Goal: Information Seeking & Learning: Understand process/instructions

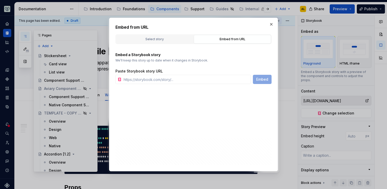
scroll to position [28, 67]
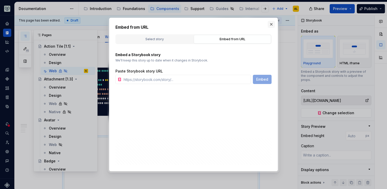
click at [271, 23] on button "button" at bounding box center [271, 24] width 7 height 7
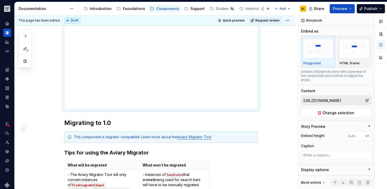
scroll to position [209, 0]
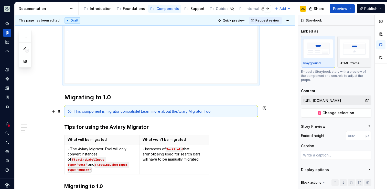
click at [232, 112] on div "This component is migrator compatible! Learn more about the Aviary Migrator Tool" at bounding box center [164, 111] width 181 height 5
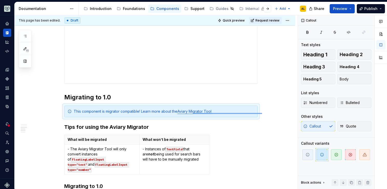
drag, startPoint x: 262, startPoint y: 113, endPoint x: 192, endPoint y: 113, distance: 69.9
click at [192, 113] on div "**********" at bounding box center [156, 102] width 283 height 174
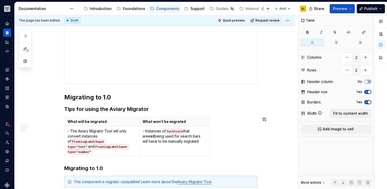
drag, startPoint x: 216, startPoint y: 138, endPoint x: 108, endPoint y: 115, distance: 110.9
click at [108, 115] on div "**********" at bounding box center [161, 148] width 194 height 500
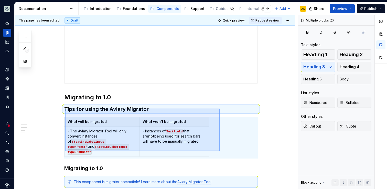
drag, startPoint x: 65, startPoint y: 109, endPoint x: 220, endPoint y: 152, distance: 160.9
click at [220, 152] on div "**********" at bounding box center [156, 102] width 283 height 174
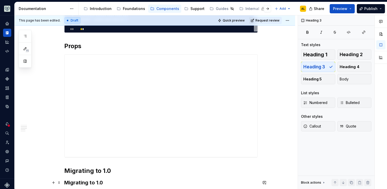
scroll to position [193, 0]
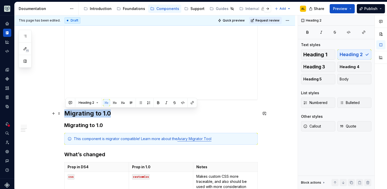
drag, startPoint x: 115, startPoint y: 115, endPoint x: 65, endPoint y: 113, distance: 50.2
click at [65, 113] on div "**********" at bounding box center [155, 160] width 281 height 516
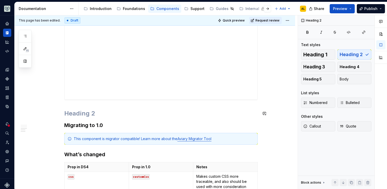
scroll to position [174, 0]
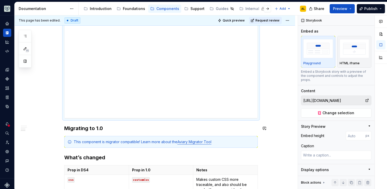
click at [252, 123] on div "**********" at bounding box center [161, 145] width 194 height 425
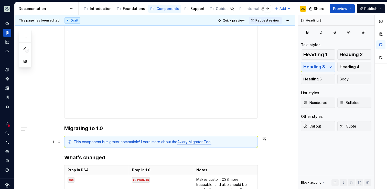
click at [253, 144] on div "This component is migrator compatible! Learn more about the Aviary Migrator Tool" at bounding box center [164, 141] width 181 height 5
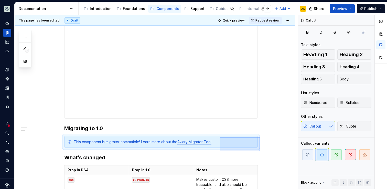
drag, startPoint x: 260, startPoint y: 151, endPoint x: 220, endPoint y: 137, distance: 42.7
click at [220, 137] on div "**********" at bounding box center [156, 102] width 283 height 174
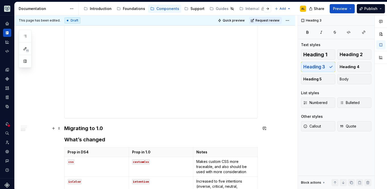
click at [88, 127] on h3 "Migrating to 1.0" at bounding box center [161, 128] width 194 height 7
click at [88, 138] on h3 "What’s changed" at bounding box center [161, 139] width 194 height 7
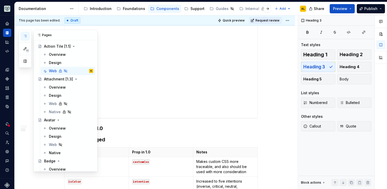
click at [24, 36] on icon "button" at bounding box center [25, 36] width 4 height 4
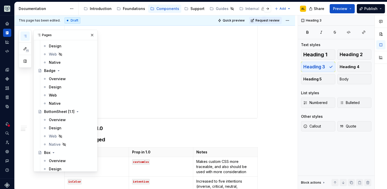
scroll to position [239, 0]
click at [82, 95] on button "Page tree" at bounding box center [82, 94] width 7 height 7
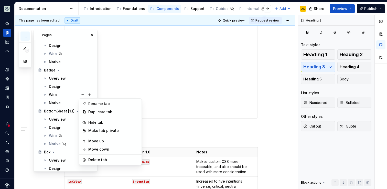
click at [56, 96] on div "11 Pages Add Accessibility guide for tree Page tree. Navigate the tree with the…" at bounding box center [58, 101] width 79 height 142
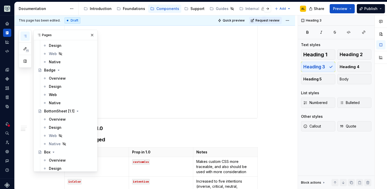
click at [56, 96] on div "Web" at bounding box center [53, 94] width 8 height 5
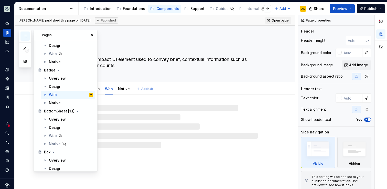
click at [143, 69] on textarea "A badge is a compact UI element used to convey brief, contextual information su…" at bounding box center [160, 62] width 194 height 14
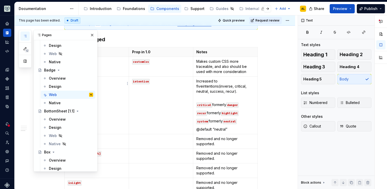
scroll to position [315, 0]
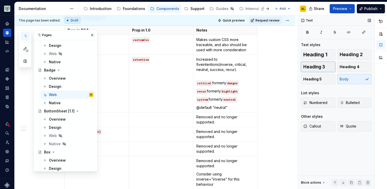
click at [311, 67] on span "Heading 3" at bounding box center [314, 66] width 22 height 5
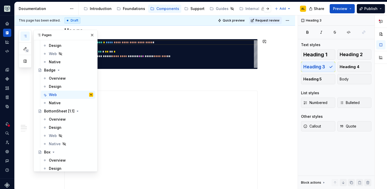
click at [91, 34] on button "button" at bounding box center [92, 34] width 7 height 7
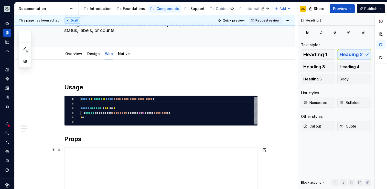
scroll to position [0, 0]
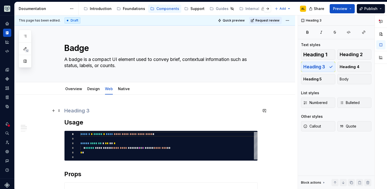
click at [87, 111] on h3 at bounding box center [161, 110] width 194 height 7
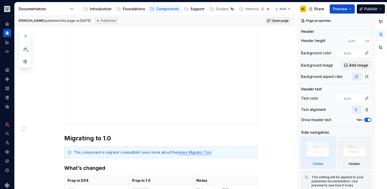
scroll to position [154, 0]
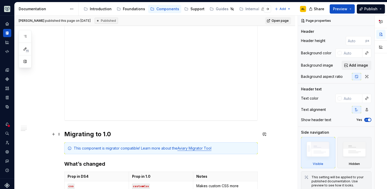
click at [77, 133] on h2 "Migrating to 1.0" at bounding box center [161, 134] width 194 height 8
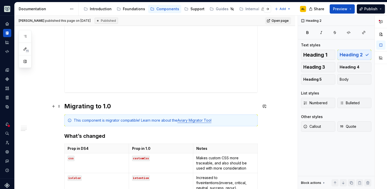
scroll to position [191, 0]
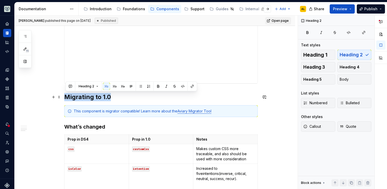
drag, startPoint x: 111, startPoint y: 97, endPoint x: 64, endPoint y: 96, distance: 46.9
click at [64, 96] on div "**********" at bounding box center [155, 147] width 281 height 486
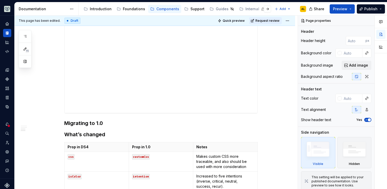
scroll to position [191, 0]
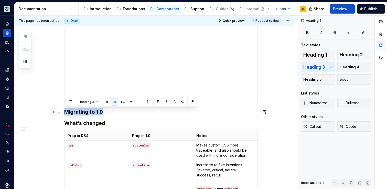
drag, startPoint x: 103, startPoint y: 111, endPoint x: 52, endPoint y: 111, distance: 50.7
click at [64, 111] on div "**********" at bounding box center [161, 123] width 194 height 413
click at [94, 100] on button "Heading 3" at bounding box center [88, 101] width 24 height 7
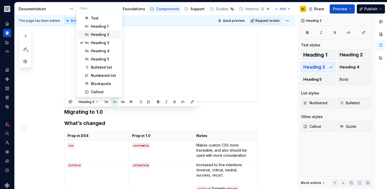
click at [111, 34] on div "Heading 2" at bounding box center [105, 34] width 28 height 5
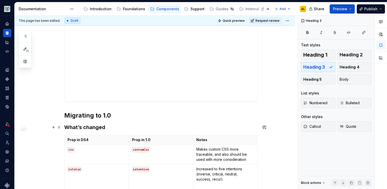
click at [112, 130] on h3 "What’s changed" at bounding box center [161, 127] width 194 height 7
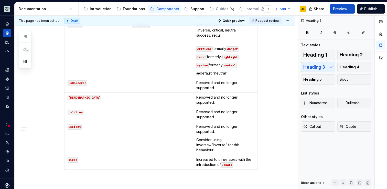
scroll to position [330, 0]
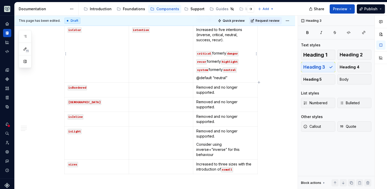
type textarea "*"
